Goal: Transaction & Acquisition: Purchase product/service

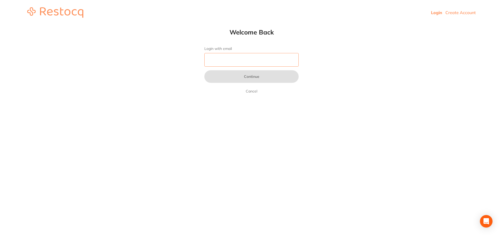
click at [252, 58] on input "Login with email" at bounding box center [251, 60] width 94 height 14
click at [243, 61] on input "Login with email" at bounding box center [251, 60] width 94 height 14
paste input "[EMAIL_ADDRESS][DOMAIN_NAME]"
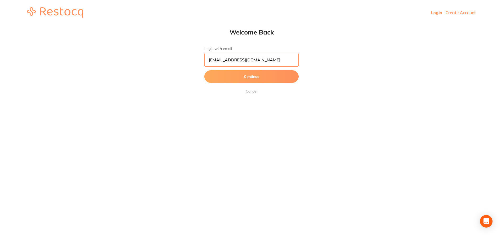
type input "[EMAIL_ADDRESS][DOMAIN_NAME]"
click at [246, 75] on button "Continue" at bounding box center [251, 76] width 94 height 13
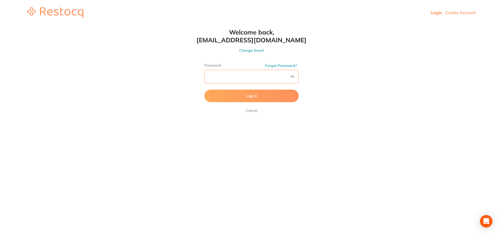
click at [204, 90] on button "Log In" at bounding box center [251, 96] width 94 height 13
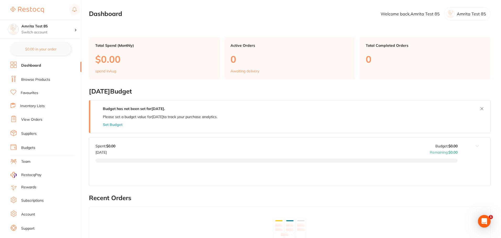
click at [42, 82] on link "Browse Products" at bounding box center [35, 79] width 29 height 5
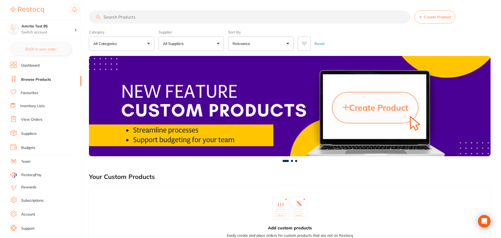
click at [182, 47] on button "All Suppliers" at bounding box center [191, 44] width 65 height 14
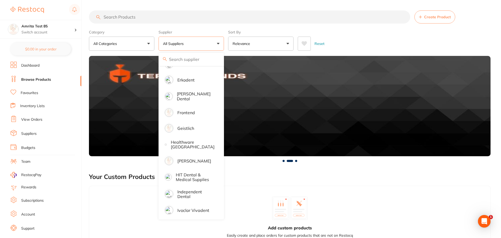
scroll to position [262, 0]
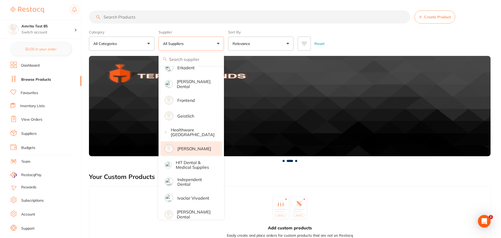
click at [203, 147] on p "[PERSON_NAME]" at bounding box center [194, 149] width 34 height 5
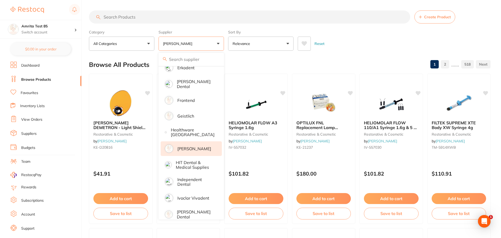
click at [225, 42] on div "Category All Categories All Categories 3D Printing anaesthetic articulating bur…" at bounding box center [290, 39] width 402 height 23
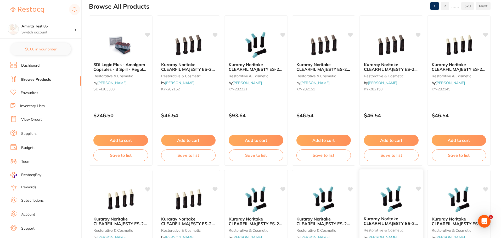
scroll to position [0, 0]
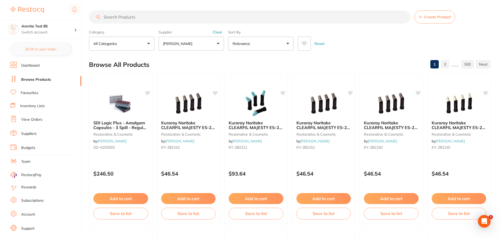
click at [176, 43] on p "[PERSON_NAME]" at bounding box center [178, 43] width 31 height 5
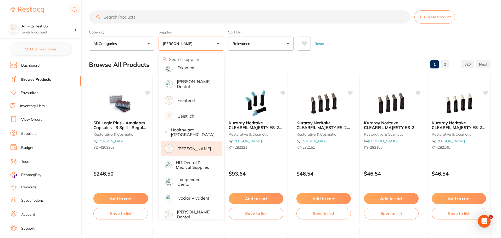
click at [180, 147] on p "[PERSON_NAME]" at bounding box center [194, 149] width 34 height 5
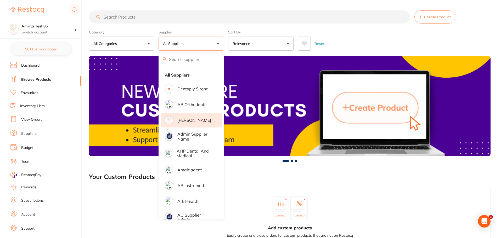
click at [185, 120] on p "[PERSON_NAME]" at bounding box center [194, 120] width 34 height 5
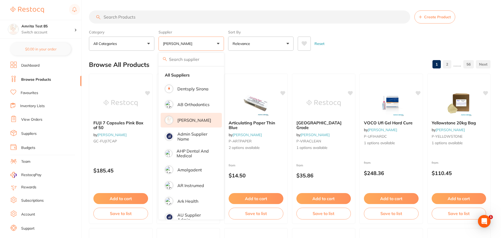
click at [227, 41] on div "Category All Categories All Categories anaesthetic articulating burs crown & br…" at bounding box center [290, 39] width 402 height 23
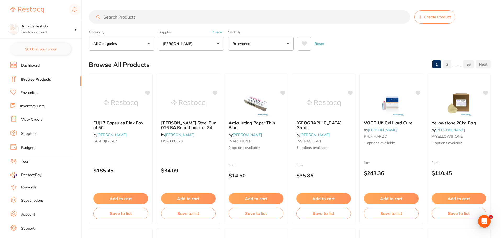
click at [256, 40] on button "Relevance" at bounding box center [260, 44] width 65 height 14
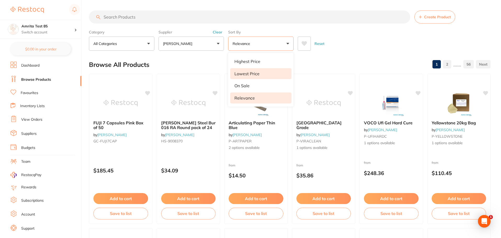
click at [258, 70] on li "Lowest Price" at bounding box center [260, 73] width 61 height 11
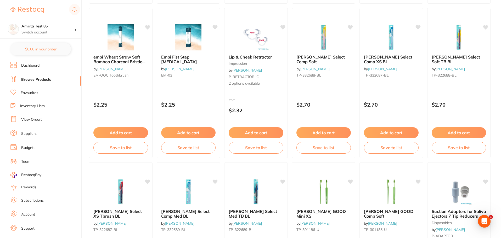
scroll to position [602, 0]
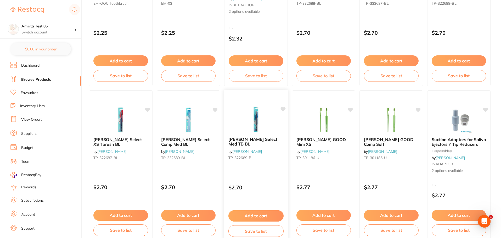
click at [250, 213] on button "Add to cart" at bounding box center [256, 216] width 55 height 11
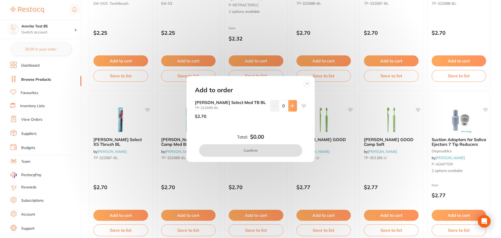
click at [290, 108] on button at bounding box center [292, 106] width 9 height 12
type input "1"
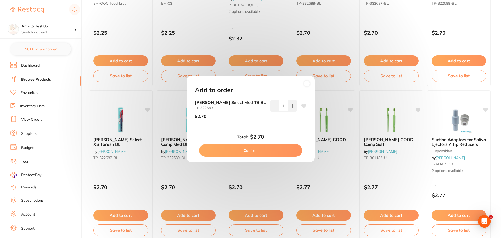
scroll to position [0, 0]
click at [269, 147] on button "Confirm" at bounding box center [250, 150] width 103 height 13
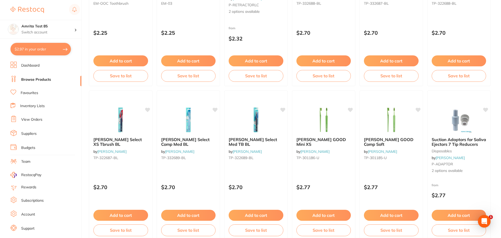
click at [58, 49] on button "$2.97 in your order" at bounding box center [40, 49] width 60 height 13
checkbox input "true"
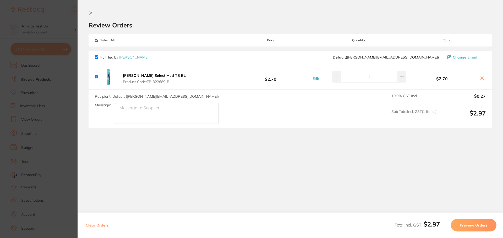
click at [471, 224] on button "Preview Orders" at bounding box center [473, 225] width 46 height 13
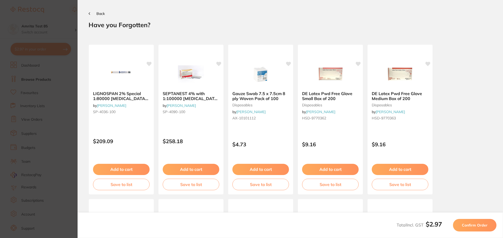
click at [470, 223] on span "Confirm Order" at bounding box center [474, 225] width 26 height 5
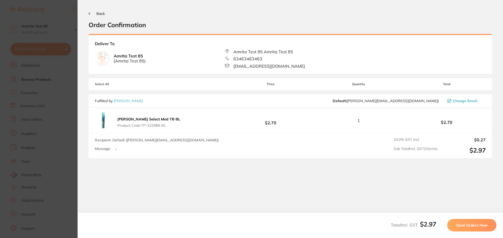
click at [474, 227] on span "Send Orders Now" at bounding box center [471, 225] width 31 height 5
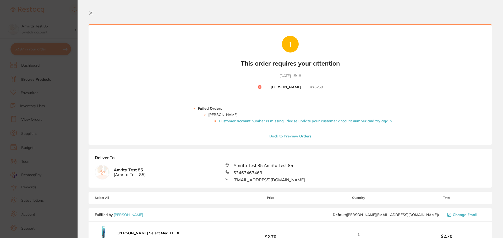
click at [248, 123] on li "Customer account number is missing. Please update your customer account number …" at bounding box center [306, 121] width 174 height 4
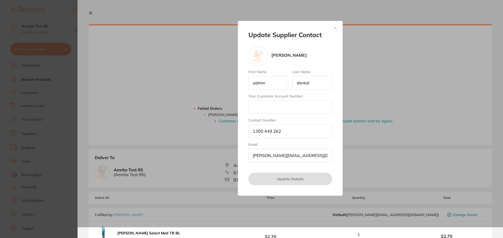
click at [274, 108] on input "Your Customer Account Number" at bounding box center [290, 108] width 84 height 14
type input "321"
click at [286, 177] on button "Update Details" at bounding box center [290, 179] width 84 height 13
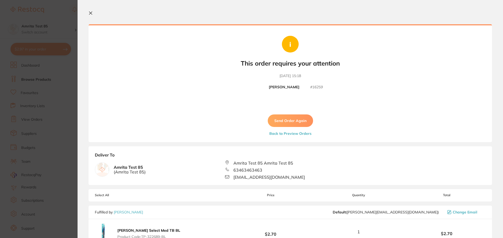
click at [286, 124] on button "Send Order Again" at bounding box center [290, 121] width 45 height 13
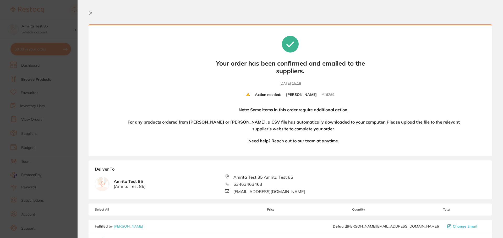
click at [88, 12] on icon at bounding box center [90, 13] width 4 height 4
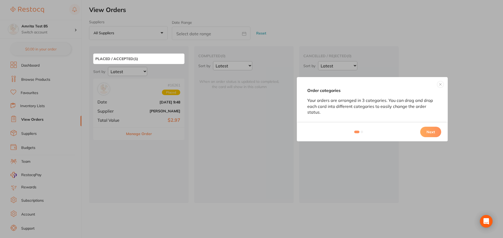
click at [430, 131] on button "Next" at bounding box center [430, 132] width 21 height 10
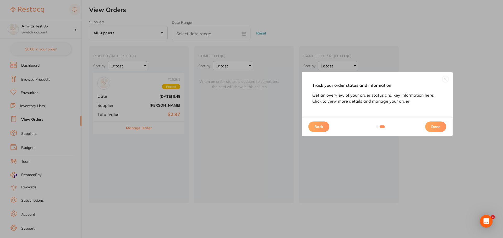
click at [429, 130] on button "Done" at bounding box center [435, 127] width 21 height 10
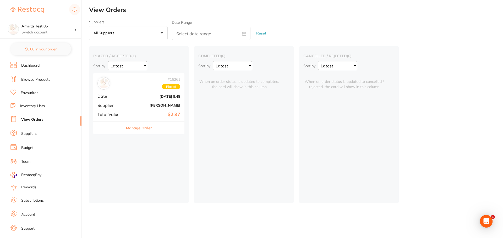
click at [37, 82] on link "Browse Products" at bounding box center [35, 79] width 29 height 5
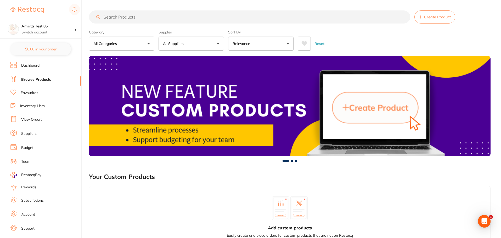
click at [184, 47] on button "All Suppliers" at bounding box center [191, 44] width 65 height 14
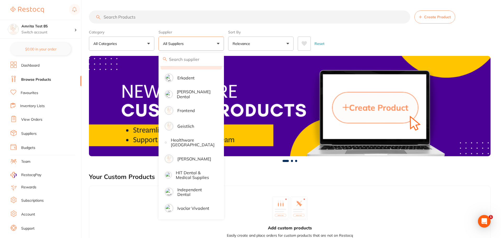
scroll to position [314, 0]
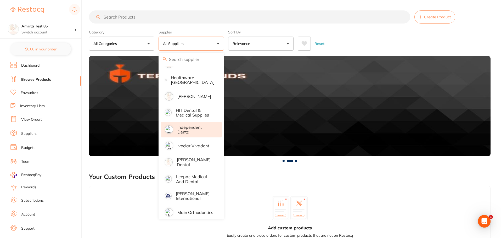
click at [186, 126] on p "Independent Dental" at bounding box center [195, 130] width 37 height 10
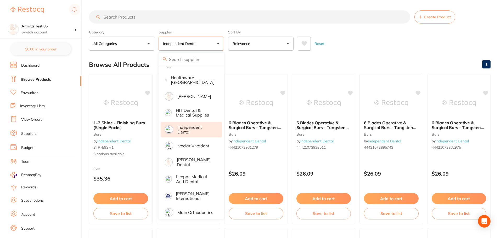
click at [227, 41] on div "Category All Categories All Categories burs Clear Category false All Categories…" at bounding box center [290, 39] width 402 height 23
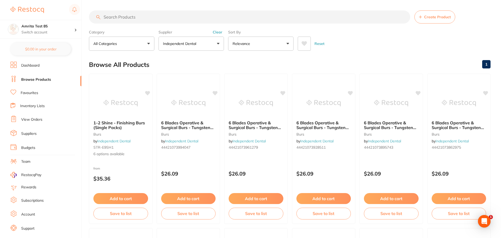
scroll to position [0, 0]
click at [208, 41] on button "Independent Dental" at bounding box center [191, 44] width 65 height 14
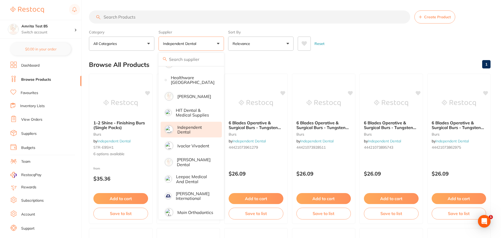
click at [181, 127] on p "Independent Dental" at bounding box center [195, 130] width 37 height 10
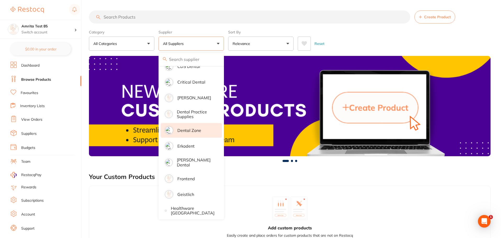
click at [190, 128] on p "Dental Zone" at bounding box center [189, 130] width 24 height 5
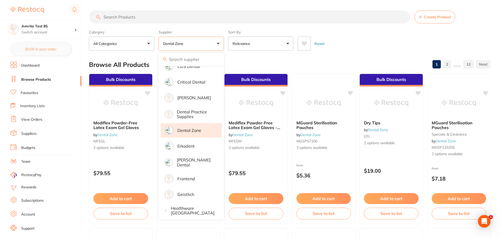
click at [226, 42] on div "Category All Categories All Categories 3D Printing articulating burs Burs dispo…" at bounding box center [290, 39] width 402 height 23
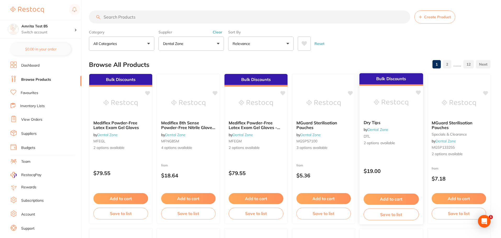
click at [415, 198] on button "Add to cart" at bounding box center [391, 199] width 55 height 11
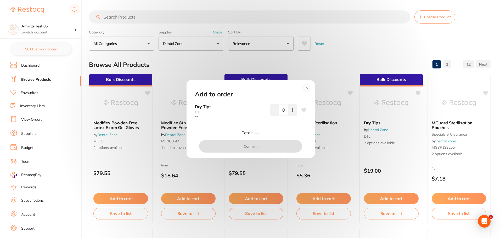
click at [307, 90] on circle at bounding box center [307, 88] width 6 height 6
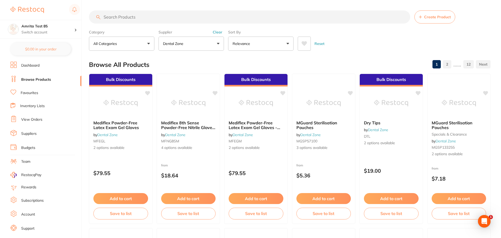
click at [191, 47] on button "Dental Zone" at bounding box center [191, 44] width 65 height 14
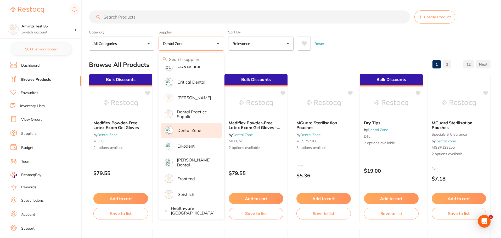
click at [193, 133] on li "Dental Zone" at bounding box center [191, 130] width 61 height 15
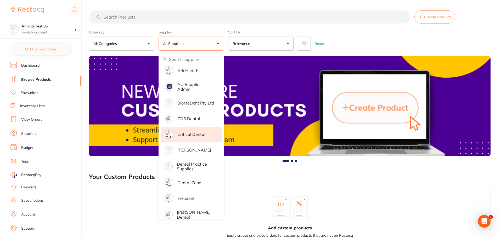
click at [198, 132] on p "Critical Dental" at bounding box center [191, 134] width 28 height 5
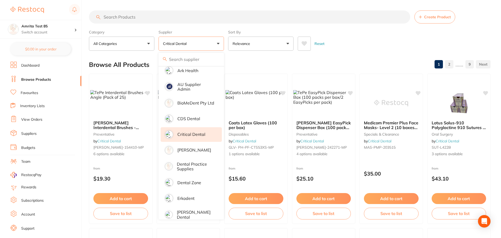
click at [226, 43] on div "Category All Categories All Categories anaesthetic burs disposables equipment h…" at bounding box center [290, 39] width 402 height 23
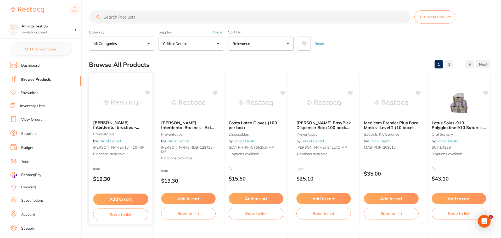
click at [141, 199] on button "Add to cart" at bounding box center [120, 199] width 55 height 11
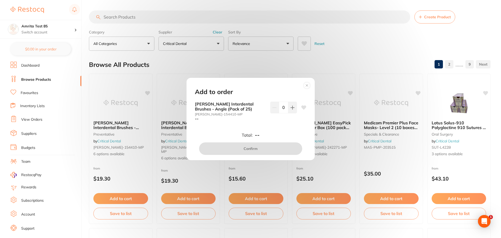
click at [307, 87] on circle at bounding box center [307, 85] width 6 height 6
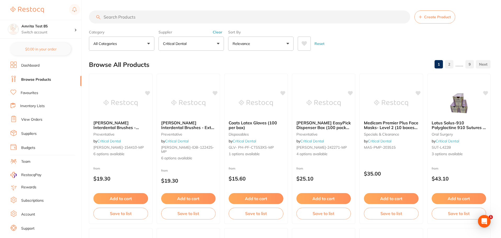
click at [233, 45] on p "Relevance" at bounding box center [243, 43] width 20 height 5
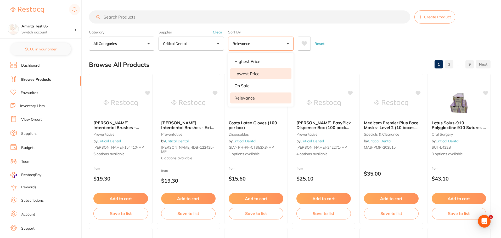
click at [247, 76] on p "Lowest Price" at bounding box center [247, 73] width 25 height 5
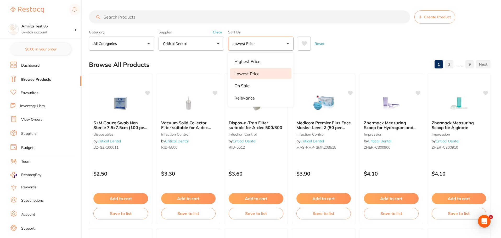
click at [345, 29] on div "Category All Categories All Categories anaesthetic burs disposables equipment h…" at bounding box center [290, 39] width 402 height 23
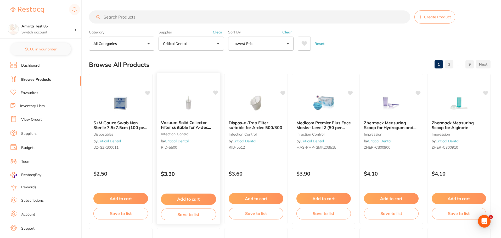
click at [202, 199] on button "Add to cart" at bounding box center [188, 199] width 55 height 11
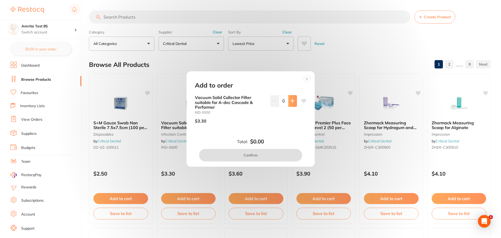
click at [290, 105] on button at bounding box center [292, 101] width 9 height 12
type input "1"
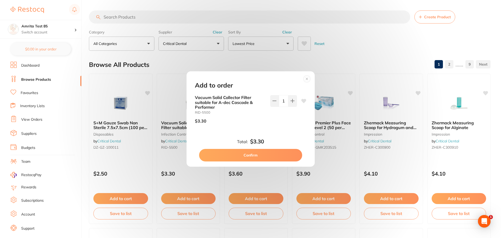
click at [284, 155] on button "Confirm" at bounding box center [250, 155] width 103 height 13
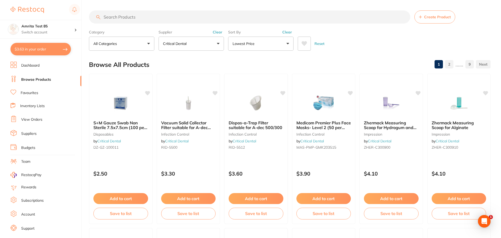
click at [30, 49] on button "$3.63 in your order" at bounding box center [40, 49] width 60 height 13
checkbox input "true"
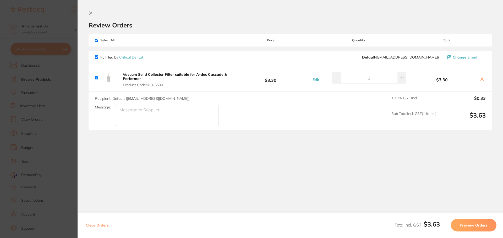
click at [465, 225] on button "Preview Orders" at bounding box center [473, 225] width 46 height 13
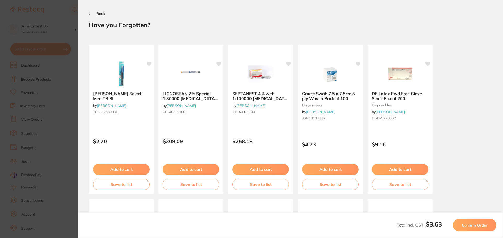
click at [464, 226] on span "Confirm Order" at bounding box center [474, 225] width 26 height 5
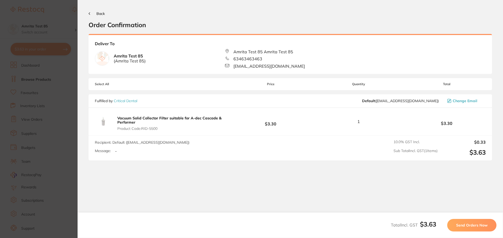
click at [456, 226] on button "Send Orders Now" at bounding box center [471, 225] width 49 height 13
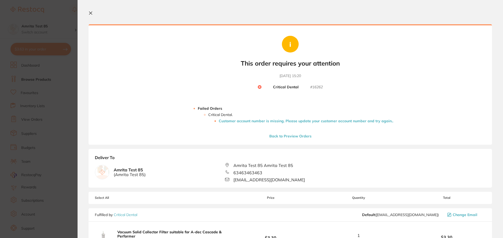
click at [295, 120] on li "Customer account number is missing. Please update your customer account number …" at bounding box center [306, 121] width 174 height 4
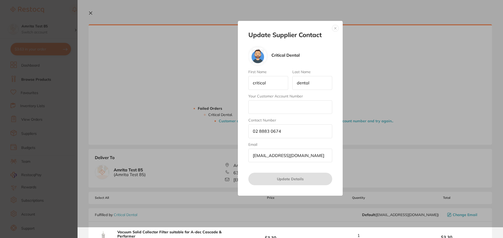
click at [293, 110] on input "Your Customer Account Number" at bounding box center [290, 108] width 84 height 14
type input "312"
click at [292, 180] on button "Update Details" at bounding box center [290, 179] width 84 height 13
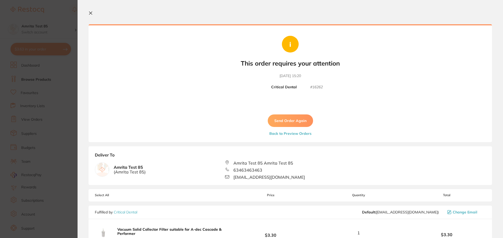
click at [282, 122] on button "Send Order Again" at bounding box center [290, 121] width 45 height 13
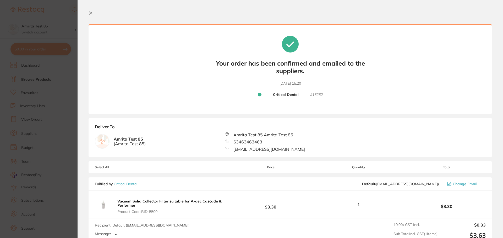
click at [90, 13] on icon at bounding box center [90, 13] width 3 height 3
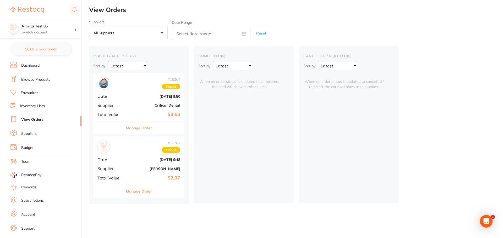
click at [42, 81] on link "Browse Products" at bounding box center [35, 79] width 29 height 5
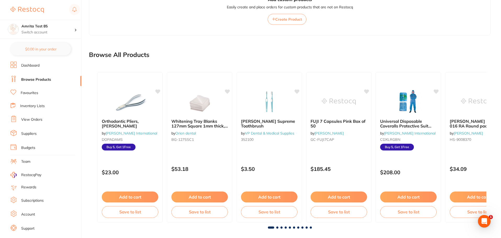
scroll to position [234, 0]
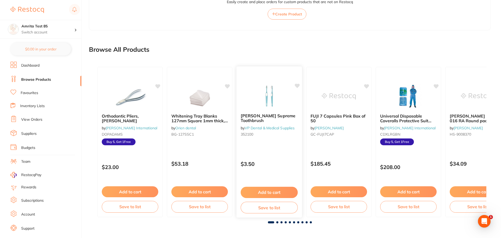
click at [261, 191] on button "Add to cart" at bounding box center [269, 192] width 57 height 11
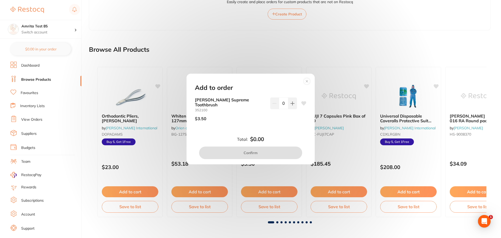
scroll to position [0, 0]
click at [293, 105] on button at bounding box center [292, 104] width 9 height 12
type input "1"
click at [288, 153] on button "Confirm" at bounding box center [250, 153] width 103 height 13
checkbox input "false"
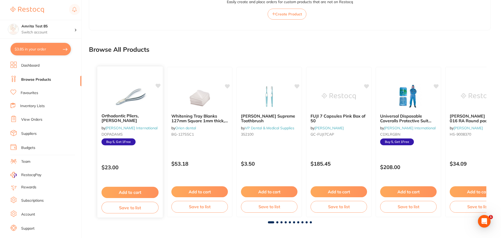
click at [143, 192] on button "Add to cart" at bounding box center [130, 192] width 57 height 11
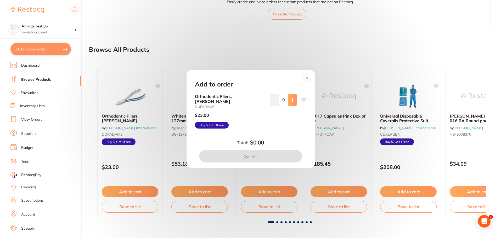
click at [292, 105] on button at bounding box center [292, 100] width 9 height 12
type input "1"
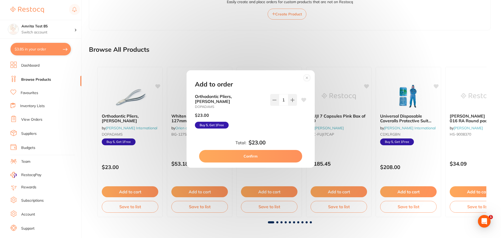
click at [273, 157] on button "Confirm" at bounding box center [250, 156] width 103 height 13
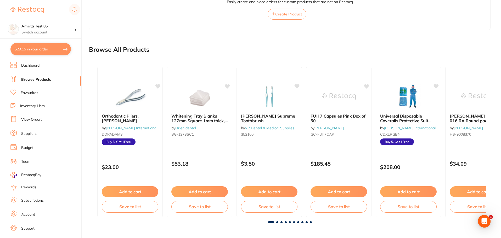
click at [48, 51] on button "$29.15 in your order" at bounding box center [40, 49] width 60 height 13
checkbox input "true"
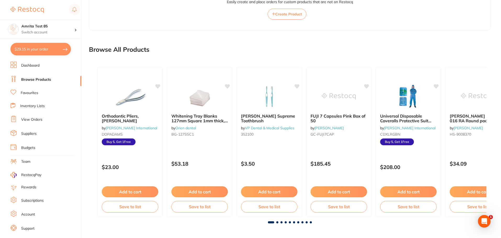
checkbox input "true"
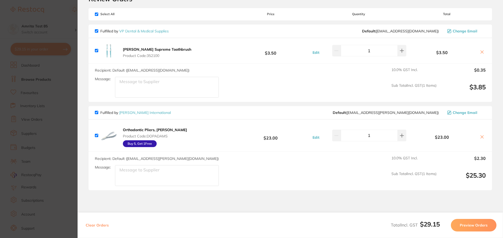
scroll to position [61, 0]
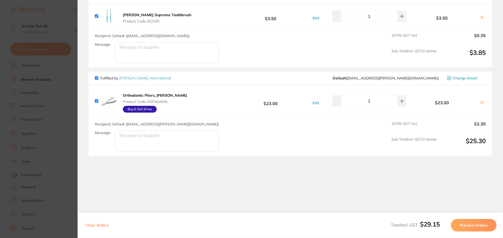
click at [473, 226] on button "Preview Orders" at bounding box center [473, 225] width 46 height 13
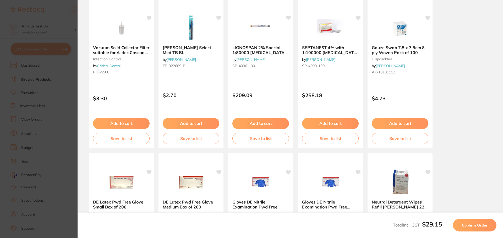
scroll to position [0, 0]
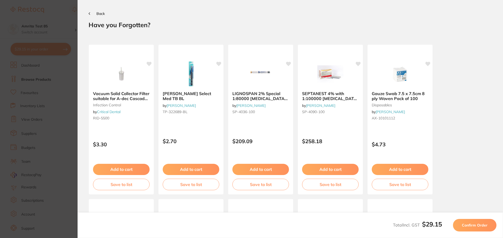
click at [472, 229] on button "Confirm Order" at bounding box center [474, 225] width 43 height 13
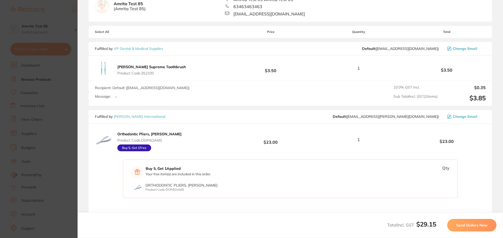
scroll to position [79, 0]
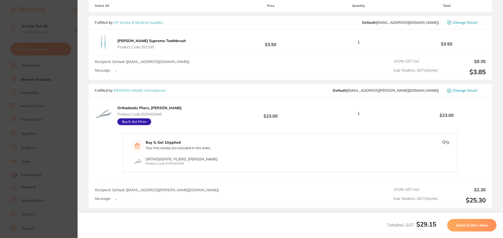
click at [56, 103] on section "Update RRP Set your pre negotiated price for this item. Item Agreed RRP (excl. …" at bounding box center [251, 119] width 503 height 238
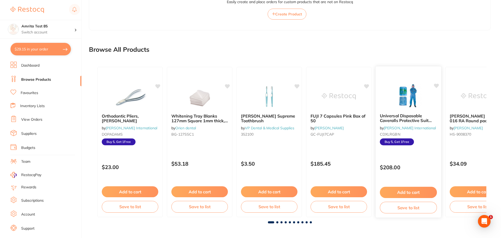
scroll to position [0, 0]
click at [420, 176] on div "Universal Disposable Coveralls Protective Suit with Hood, Extra Large, Non-Wove…" at bounding box center [409, 142] width 66 height 152
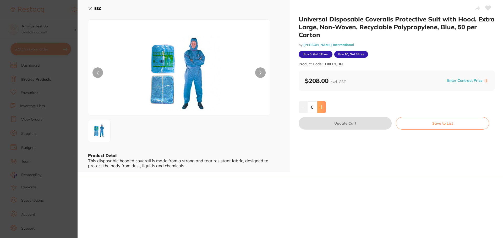
click at [322, 109] on icon at bounding box center [321, 107] width 4 height 4
type input "1"
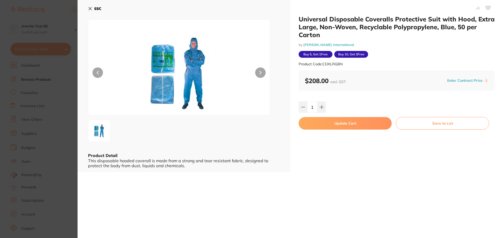
click at [326, 123] on button "Update Cart" at bounding box center [344, 123] width 93 height 13
checkbox input "false"
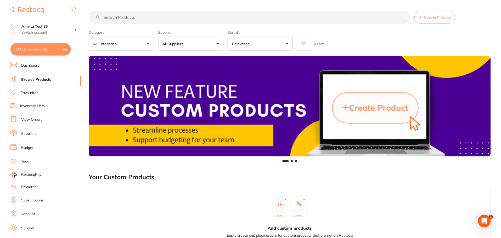
scroll to position [234, 0]
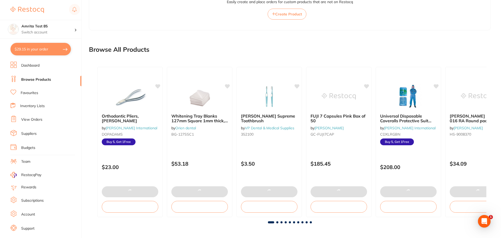
click at [42, 47] on button "$29.15 in your order" at bounding box center [40, 49] width 60 height 13
checkbox input "true"
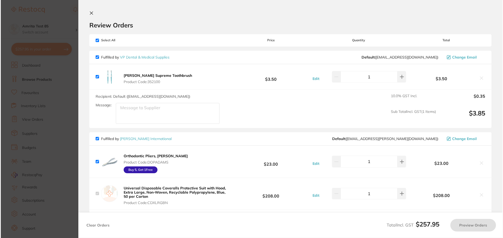
scroll to position [0, 0]
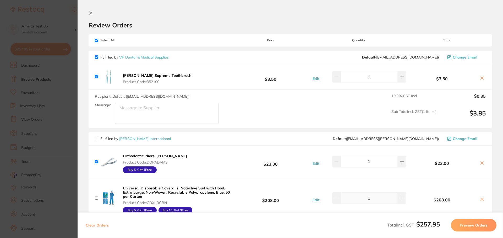
checkbox input "false"
checkbox input "true"
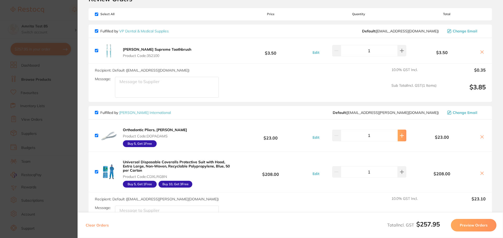
click at [402, 139] on button at bounding box center [401, 136] width 9 height 12
type input "5"
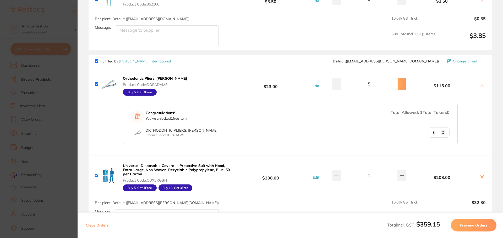
scroll to position [79, 0]
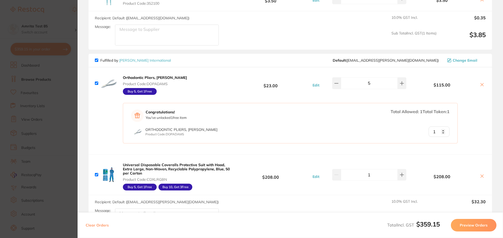
click at [441, 131] on input "1" at bounding box center [438, 132] width 21 height 10
type input "0"
click at [442, 133] on input "0" at bounding box center [438, 132] width 21 height 10
click at [337, 83] on icon at bounding box center [336, 83] width 4 height 4
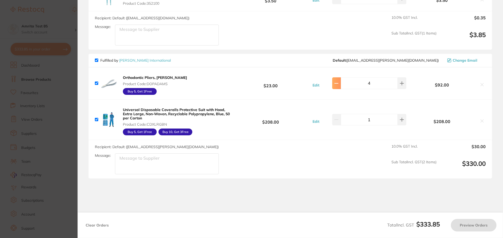
click at [337, 81] on button at bounding box center [336, 83] width 9 height 12
type input "1"
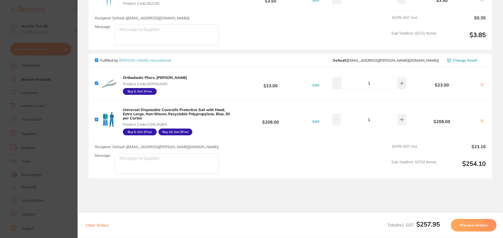
click at [41, 161] on section "Update RRP Set your pre negotiated price for this item. Item Agreed RRP (excl. …" at bounding box center [251, 119] width 503 height 238
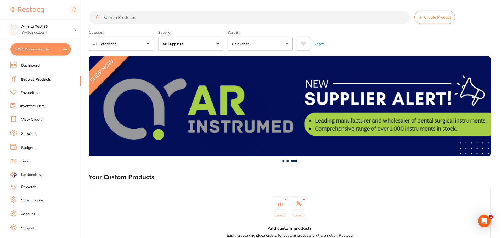
scroll to position [234, 0]
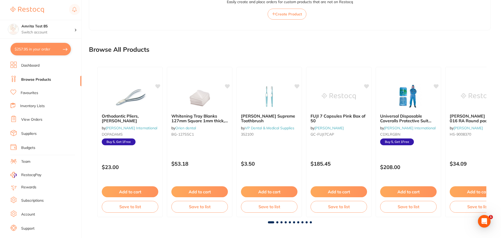
click at [30, 212] on li "Account" at bounding box center [45, 215] width 71 height 8
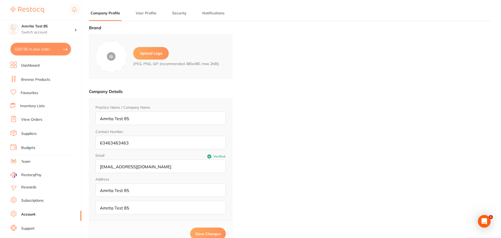
type input "Amrita"
type input "Test 85"
type input "amrita+85@terrificminds.com"
drag, startPoint x: 166, startPoint y: 170, endPoint x: 61, endPoint y: 167, distance: 105.3
click at [61, 167] on div "$257.95 Amrita Test 85 Switch account Amrita Test 85 $257.95 in your order Dash…" at bounding box center [250, 119] width 501 height 238
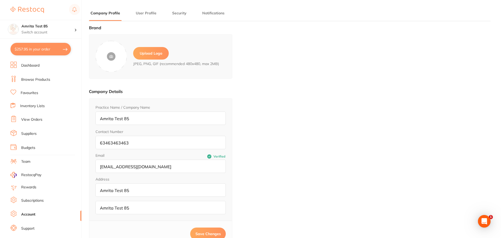
drag, startPoint x: 40, startPoint y: 77, endPoint x: 4, endPoint y: 85, distance: 36.5
click at [40, 77] on link "Browse Products" at bounding box center [35, 79] width 29 height 5
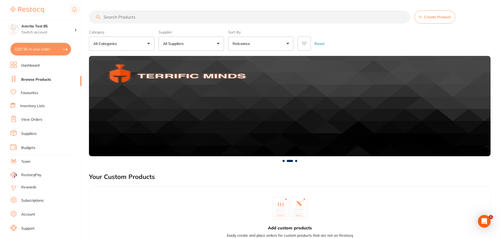
click at [62, 51] on button "$257.95 in your order" at bounding box center [40, 49] width 60 height 13
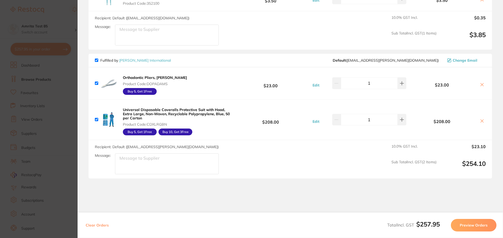
click at [60, 96] on section "Update RRP Set your pre negotiated price for this item. Item Agreed RRP (excl. …" at bounding box center [251, 119] width 503 height 238
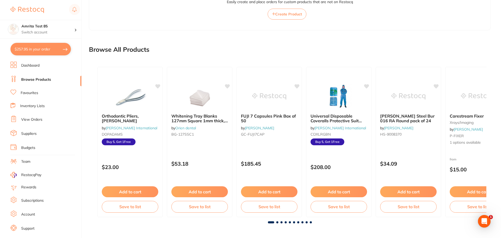
click at [50, 47] on button "$257.95 in your order" at bounding box center [40, 49] width 60 height 13
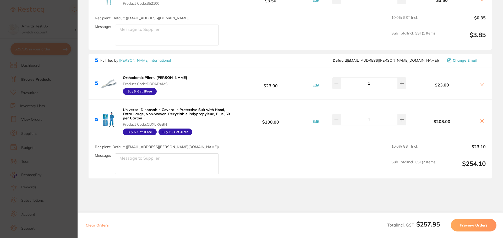
click at [104, 225] on button "Clear Orders" at bounding box center [97, 225] width 26 height 13
checkbox input "true"
